Goal: Transaction & Acquisition: Purchase product/service

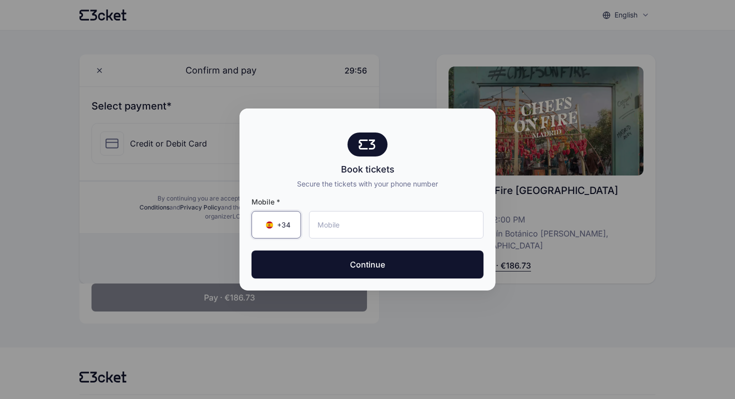
click at [271, 221] on span "+34 ▼" at bounding box center [276, 225] width 28 height 10
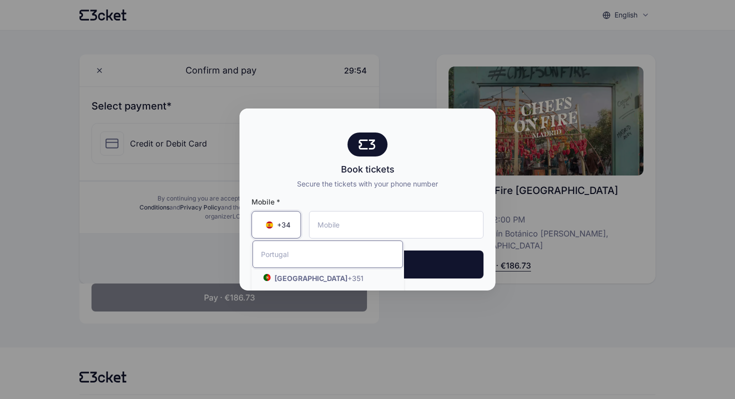
click at [296, 248] on input "Search by country name or country code" at bounding box center [327, 253] width 150 height 27
type input "norwa"
click at [284, 276] on strong "[GEOGRAPHIC_DATA] ([GEOGRAPHIC_DATA])" at bounding box center [303, 283] width 88 height 19
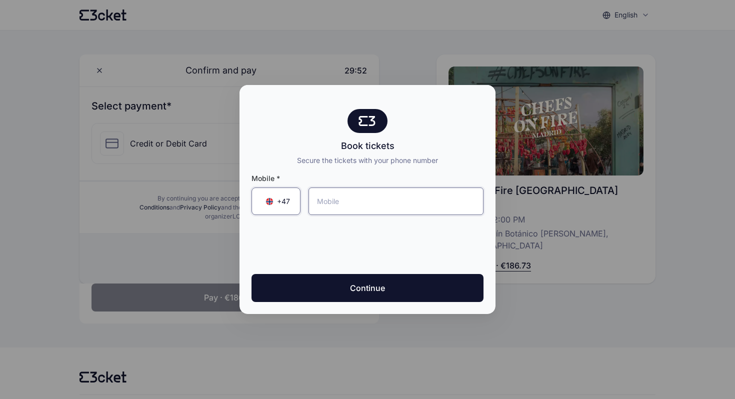
click at [364, 198] on input "tel" at bounding box center [395, 200] width 175 height 27
type input "95 11 03 38"
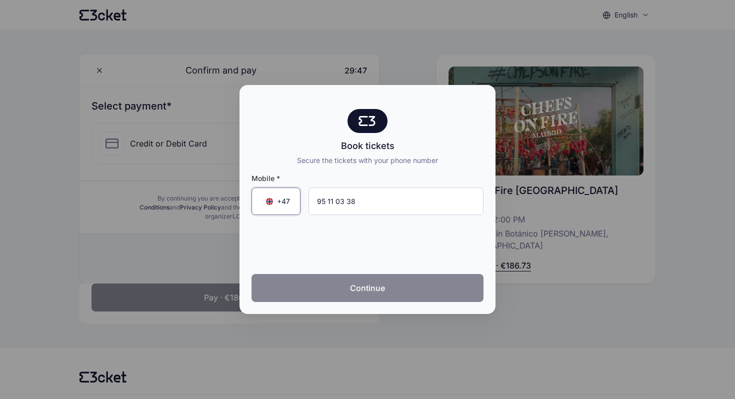
click at [352, 289] on button "Continue" at bounding box center [367, 288] width 232 height 28
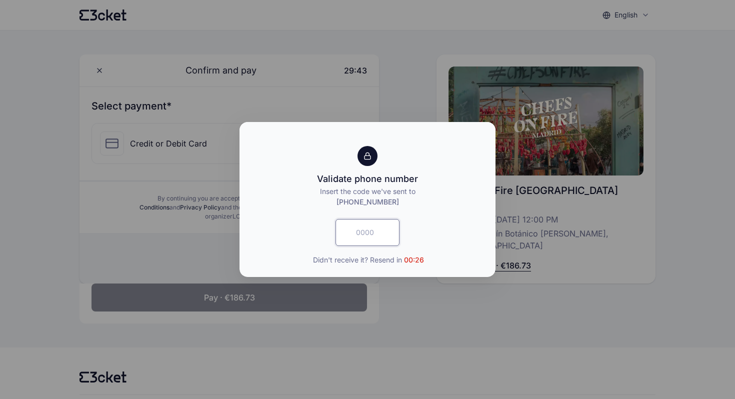
click at [370, 227] on input "text" at bounding box center [367, 232] width 64 height 27
type input "4947"
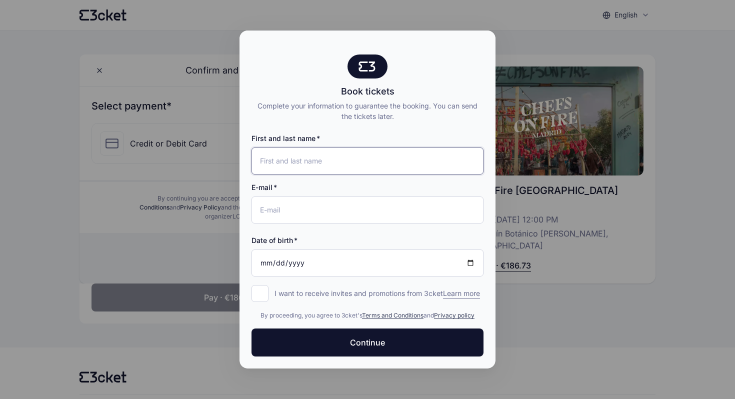
click at [325, 154] on input "First and last name" at bounding box center [367, 160] width 232 height 27
type input "[PERSON_NAME] [PERSON_NAME]"
type input "[EMAIL_ADDRESS][DOMAIN_NAME]"
click at [263, 154] on input "[PERSON_NAME] [PERSON_NAME]" at bounding box center [367, 160] width 232 height 27
type input "[PERSON_NAME] [PERSON_NAME]"
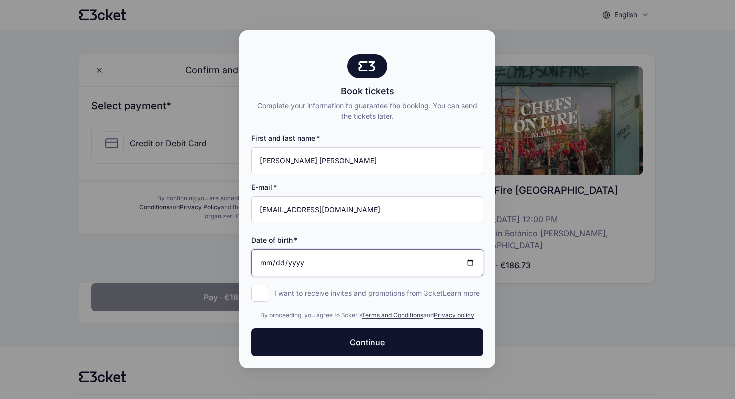
click at [316, 249] on input "Date of birth" at bounding box center [367, 262] width 232 height 27
type input "0022-05-09"
type input "[DATE]"
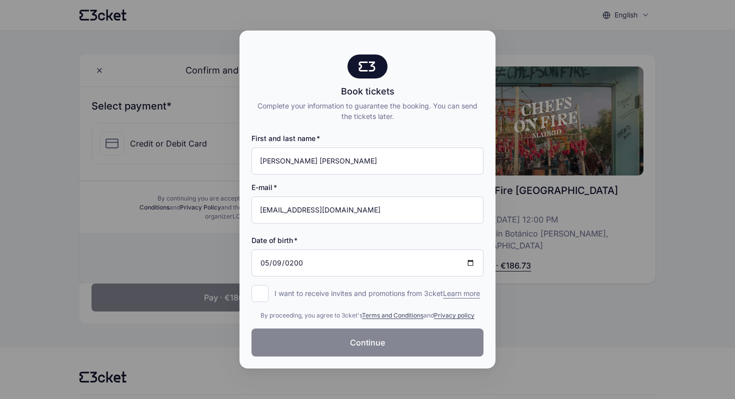
click at [334, 353] on button "Continue" at bounding box center [367, 342] width 232 height 28
